Goal: Transaction & Acquisition: Purchase product/service

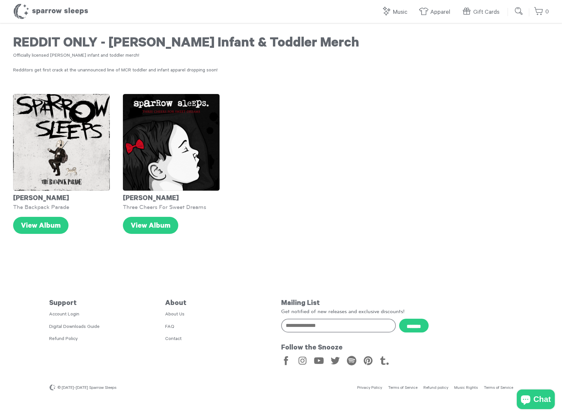
drag, startPoint x: 0, startPoint y: 0, endPoint x: 270, endPoint y: 219, distance: 347.5
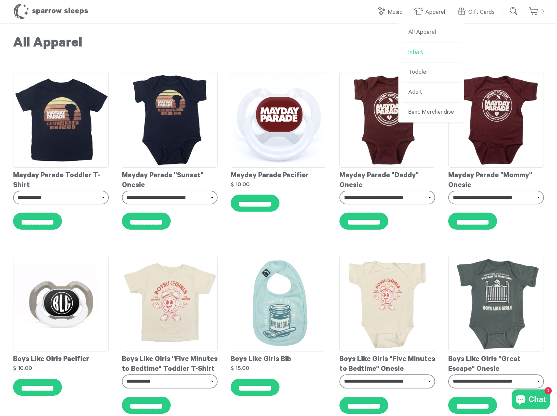
click at [414, 49] on link "Infant" at bounding box center [431, 53] width 59 height 20
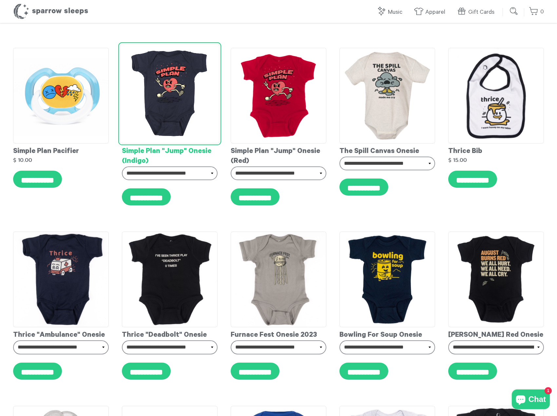
scroll to position [1310, 0]
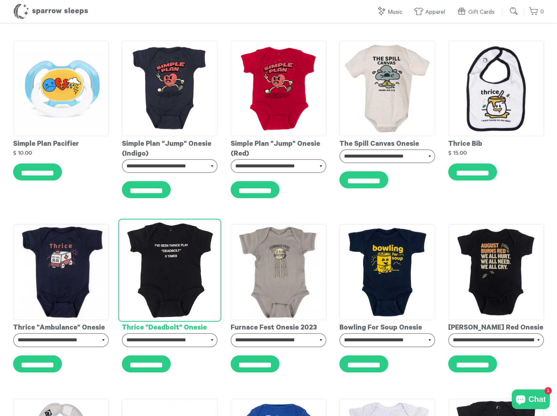
click at [184, 279] on img at bounding box center [170, 271] width 100 height 100
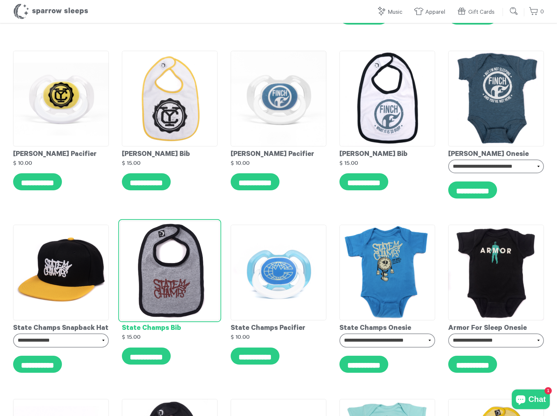
scroll to position [2024, 0]
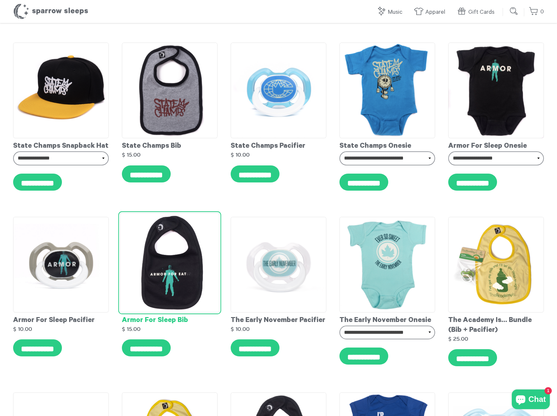
click at [168, 263] on img at bounding box center [170, 263] width 100 height 100
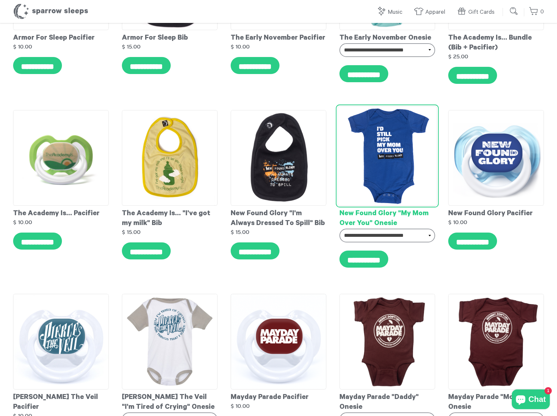
scroll to position [2308, 0]
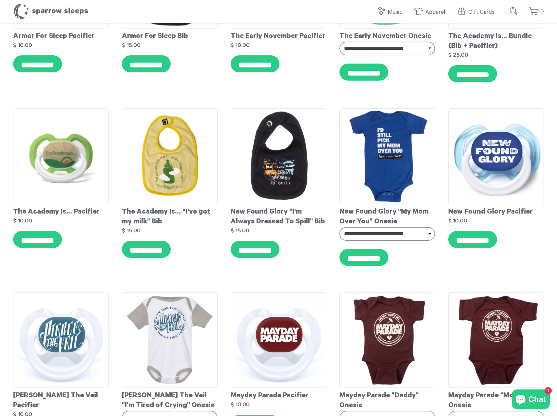
click at [512, 16] on input "submit" at bounding box center [513, 11] width 13 height 13
click at [476, 13] on input "search" at bounding box center [475, 11] width 62 height 13
type input "*******"
click at [507, 5] on input "submit" at bounding box center [513, 11] width 13 height 13
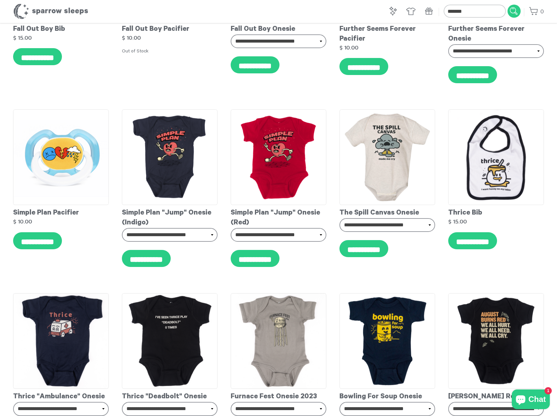
scroll to position [1183, 0]
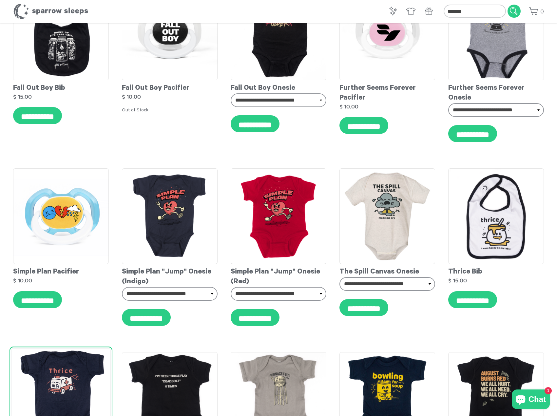
click at [69, 371] on img at bounding box center [61, 399] width 100 height 100
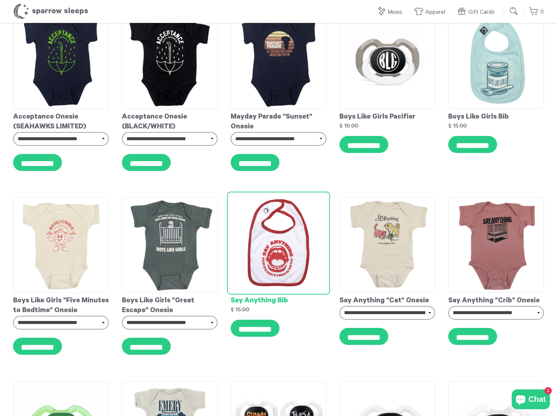
scroll to position [459, 0]
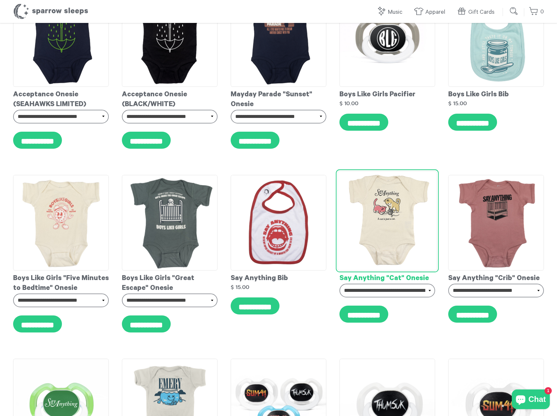
click at [373, 210] on img at bounding box center [387, 221] width 100 height 100
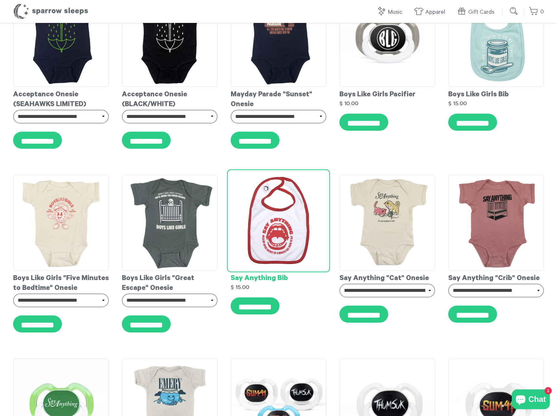
scroll to position [457, 0]
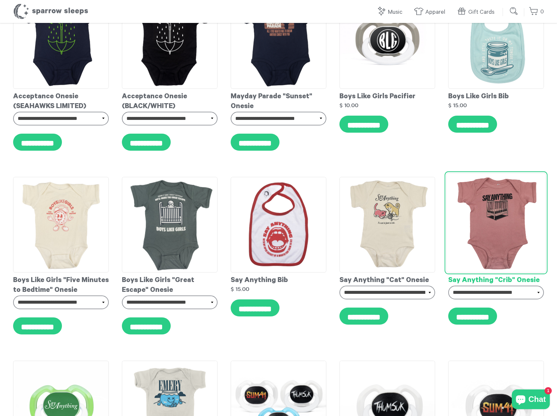
click at [482, 187] on img at bounding box center [496, 223] width 100 height 100
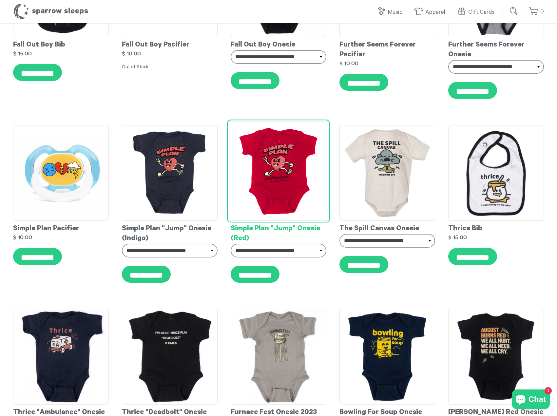
scroll to position [1274, 0]
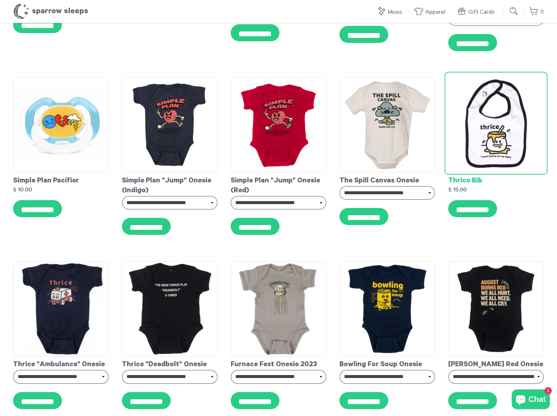
click at [488, 121] on img at bounding box center [496, 123] width 100 height 100
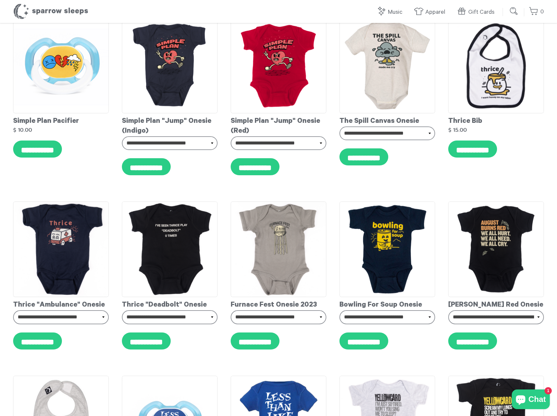
scroll to position [1343, 0]
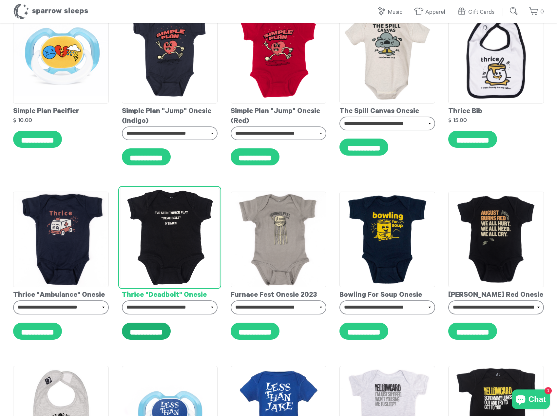
click at [156, 324] on input "**********" at bounding box center [146, 331] width 49 height 17
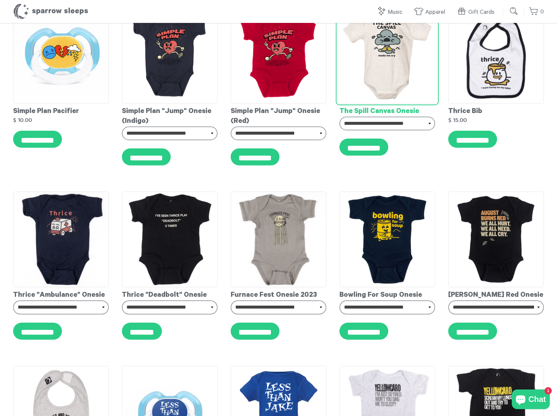
type input "**********"
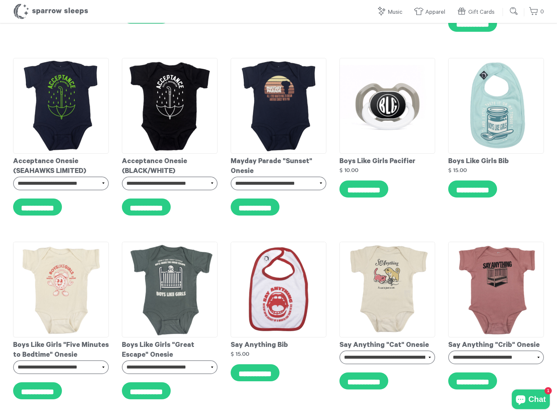
scroll to position [524, 0]
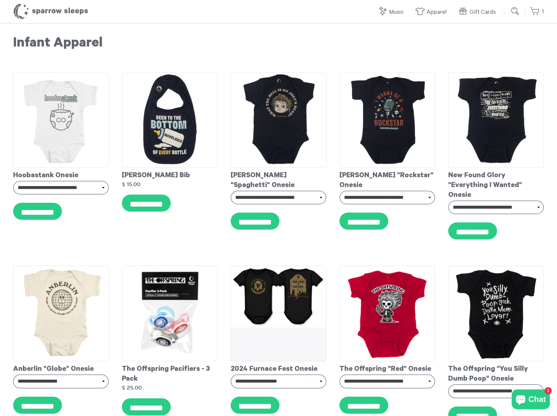
scroll to position [168, 0]
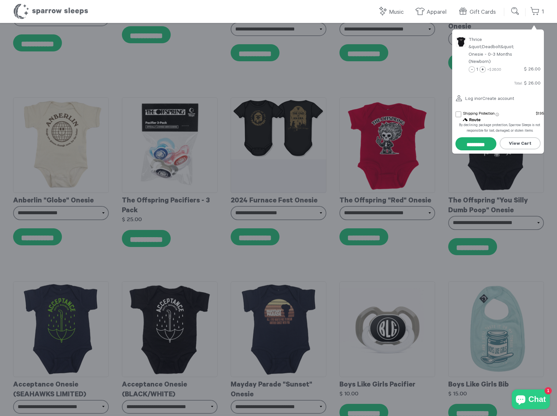
click at [474, 145] on input "*********" at bounding box center [475, 143] width 41 height 13
